Goal: Check status

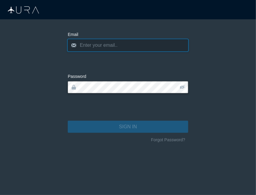
type input "[EMAIL_ADDRESS][DOMAIN_NAME]"
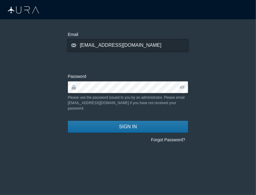
click at [126, 123] on span "SIGN IN" at bounding box center [128, 126] width 18 height 7
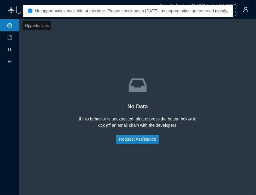
click at [6, 28] on li at bounding box center [9, 25] width 19 height 12
click at [225, 13] on span "No opportunities available at this time. Please check again [DATE], as opportun…" at bounding box center [132, 10] width 194 height 5
click at [196, 76] on div "inbox No Data If this behavior is unexpected, please press the button below to …" at bounding box center [137, 106] width 213 height 151
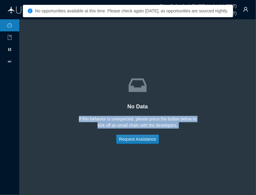
click at [196, 76] on div "inbox No Data If this behavior is unexpected, please press the button below to …" at bounding box center [137, 106] width 213 height 151
drag, startPoint x: 184, startPoint y: 124, endPoint x: 93, endPoint y: 118, distance: 91.5
click at [93, 118] on div "If this behavior is unexpected, please press the button below to kick off an em…" at bounding box center [137, 122] width 121 height 13
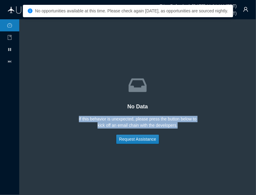
drag, startPoint x: 185, startPoint y: 127, endPoint x: 74, endPoint y: 119, distance: 111.2
click at [74, 119] on div "inbox No Data If this behavior is unexpected, please press the button below to …" at bounding box center [137, 106] width 213 height 151
click at [76, 121] on div "inbox No Data If this behavior is unexpected, please press the button below to …" at bounding box center [137, 106] width 213 height 151
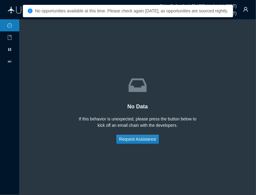
click at [142, 132] on div "inbox No Data If this behavior is unexpected, please press the button below to …" at bounding box center [137, 106] width 213 height 151
click at [168, 123] on div "If this behavior is unexpected, please press the button below to kick off an em…" at bounding box center [137, 122] width 121 height 13
